Goal: Task Accomplishment & Management: Use online tool/utility

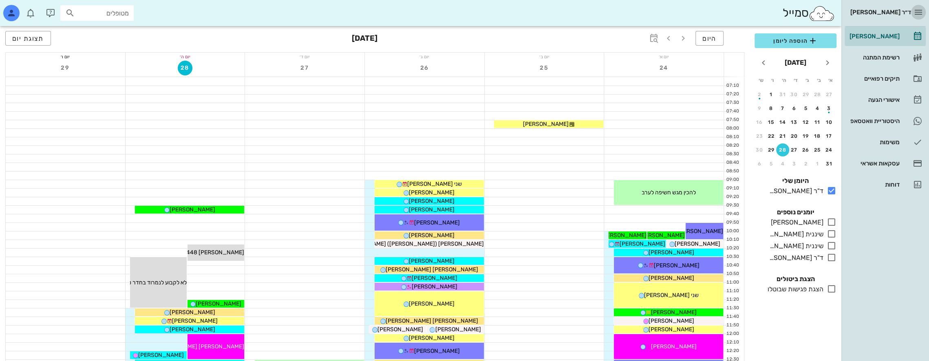
click at [922, 11] on icon "button" at bounding box center [919, 12] width 10 height 10
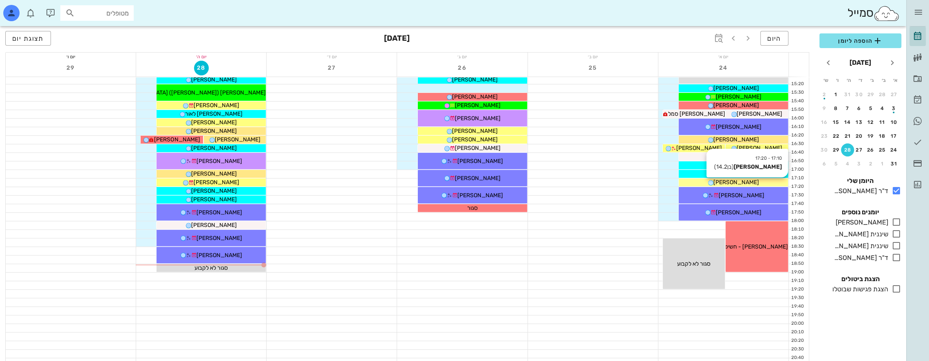
scroll to position [435, 0]
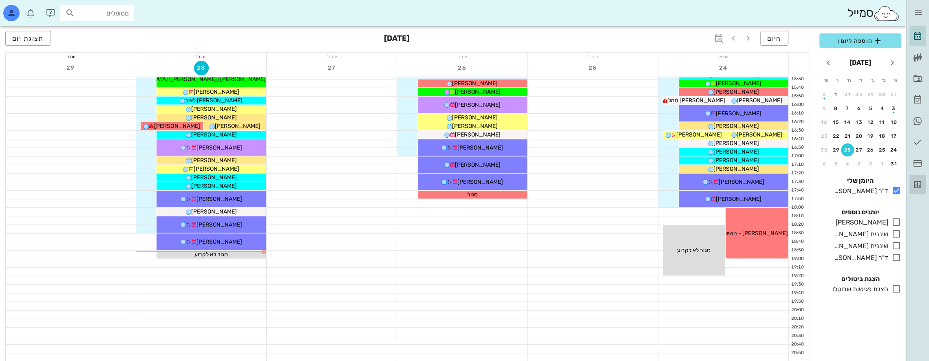
click at [921, 185] on icon at bounding box center [918, 185] width 10 height 10
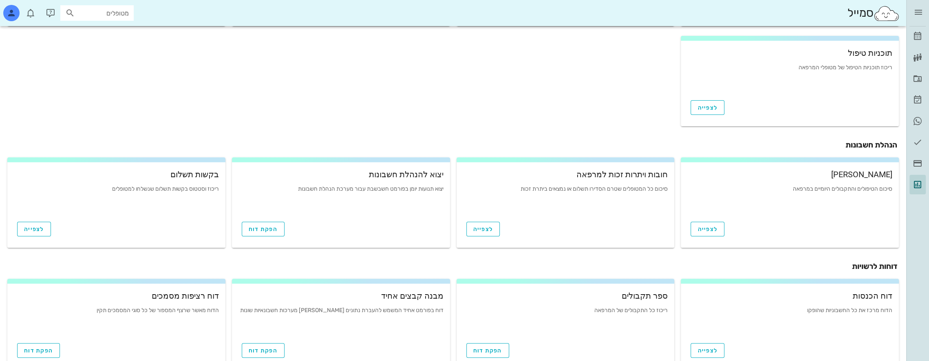
scroll to position [241, 0]
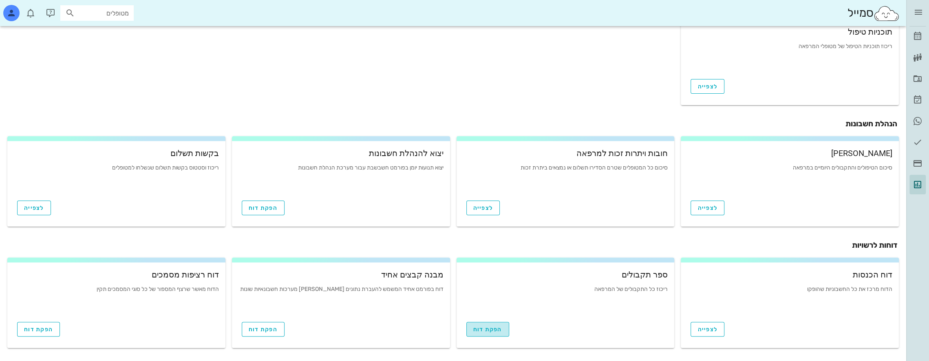
click at [486, 328] on span "הפקת דוח" at bounding box center [487, 329] width 29 height 7
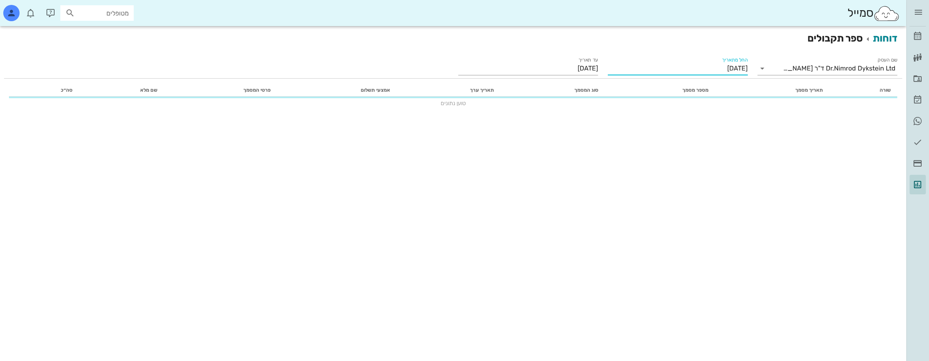
click at [686, 66] on input "[DATE]" at bounding box center [678, 68] width 140 height 13
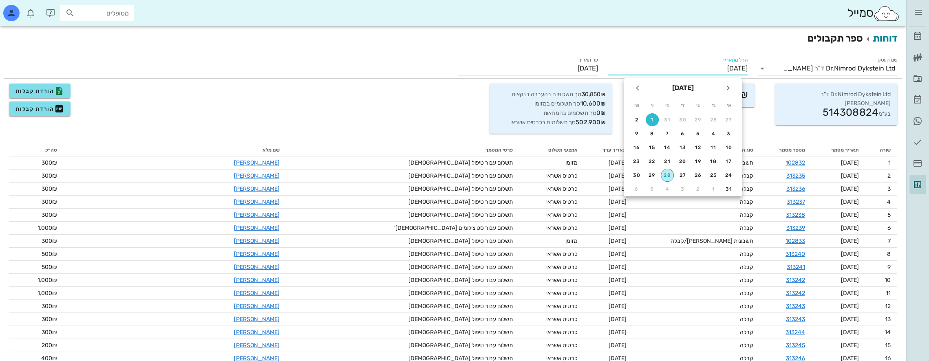
click at [670, 175] on div "28" at bounding box center [667, 175] width 12 height 6
type input "[DATE]"
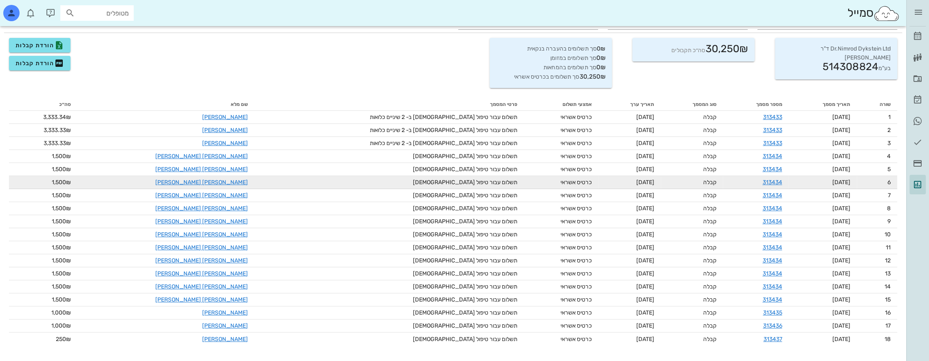
scroll to position [48, 0]
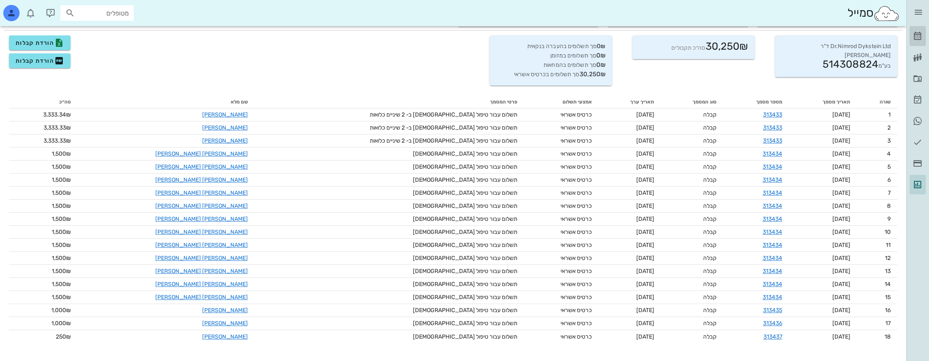
click at [920, 35] on icon at bounding box center [918, 36] width 10 height 10
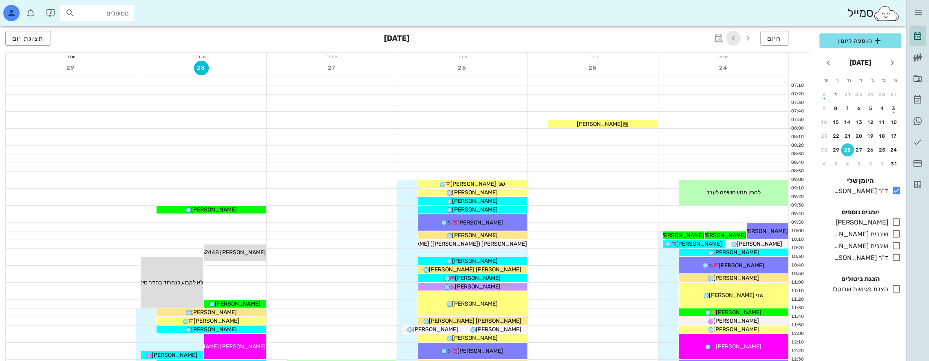
click at [733, 36] on icon "button" at bounding box center [734, 38] width 10 height 10
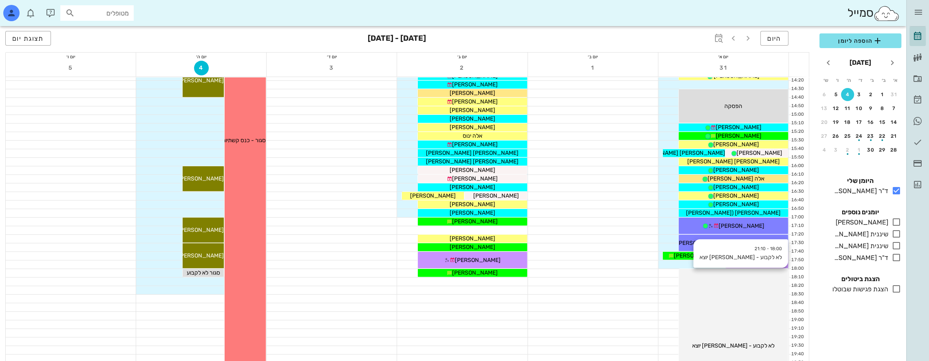
scroll to position [353, 0]
